Goal: Task Accomplishment & Management: Complete application form

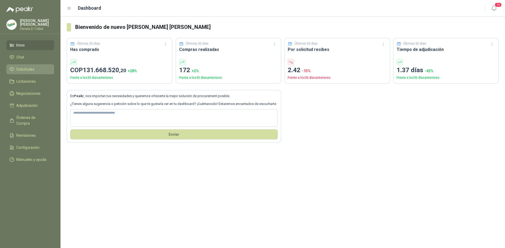
click at [23, 72] on span "Solicitudes" at bounding box center [25, 70] width 18 height 6
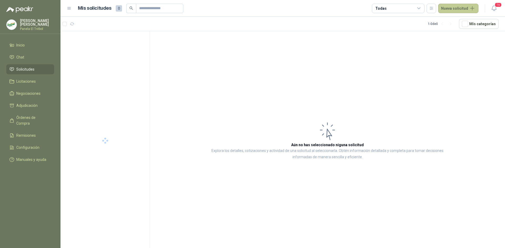
click at [454, 7] on button "Nueva solicitud" at bounding box center [458, 8] width 40 height 9
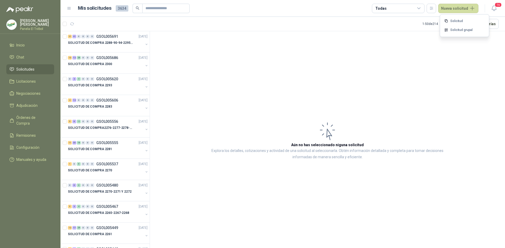
click at [457, 31] on link "Solicitud grupal" at bounding box center [464, 30] width 45 height 9
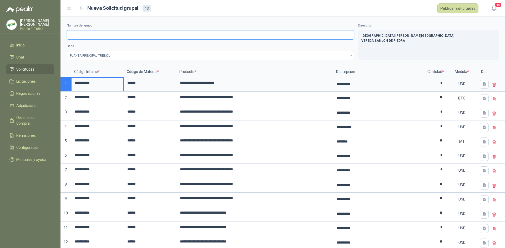
click at [78, 36] on input "Nombre del grupo" at bounding box center [210, 34] width 287 height 9
type input "**********"
click at [454, 8] on button "Publicar solicitudes" at bounding box center [457, 8] width 41 height 10
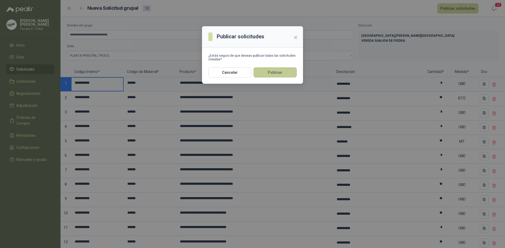
click at [273, 74] on button "Publicar" at bounding box center [274, 73] width 43 height 10
